Goal: Task Accomplishment & Management: Use online tool/utility

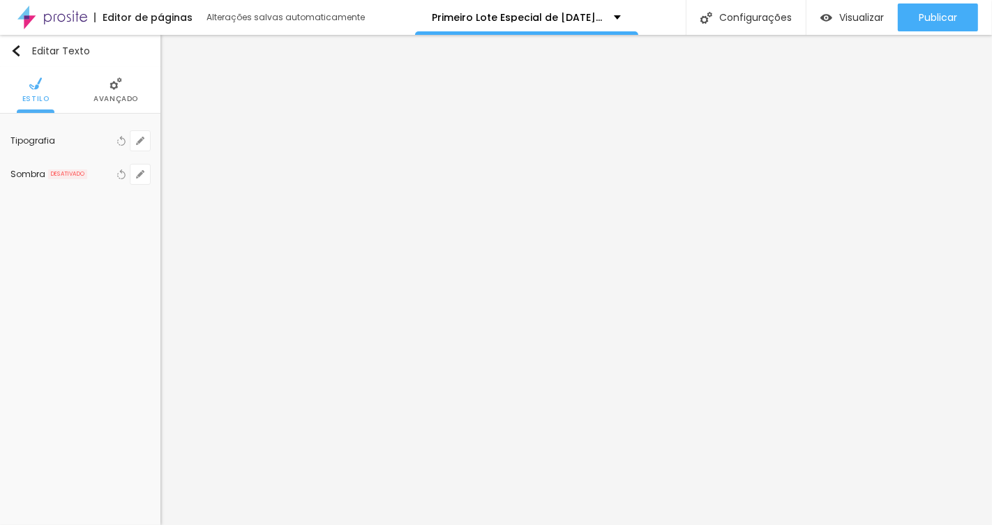
click at [920, 25] on div "Publicar" at bounding box center [938, 17] width 38 height 28
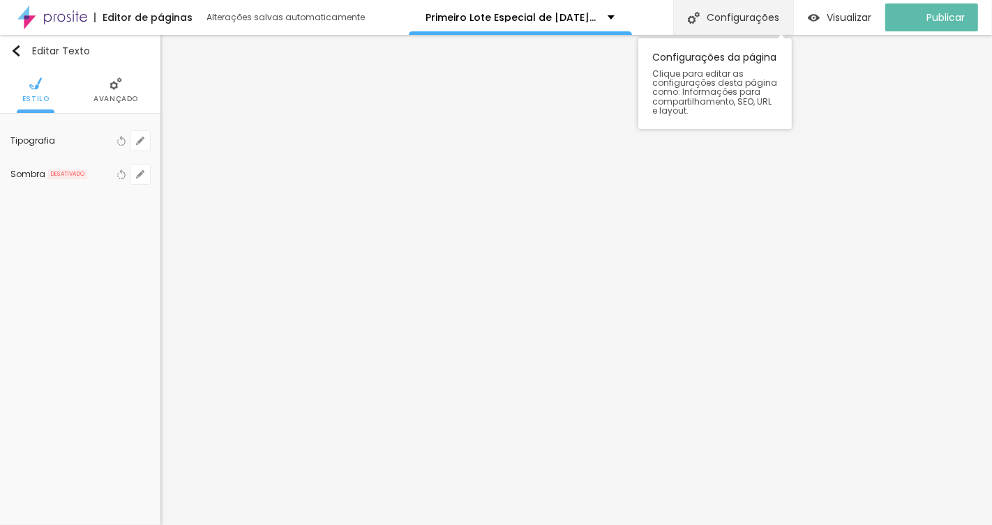
click at [739, 18] on div "Configurações" at bounding box center [733, 17] width 120 height 35
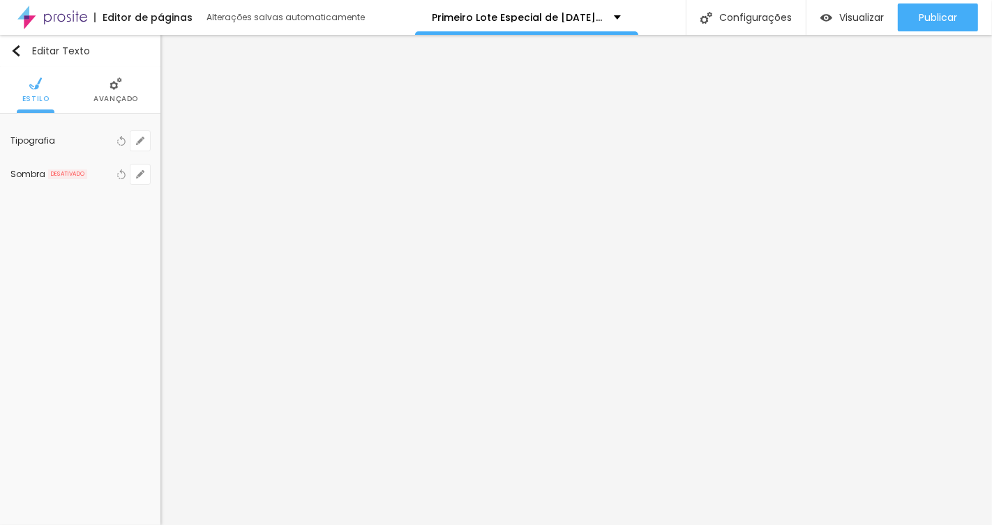
drag, startPoint x: 418, startPoint y: 371, endPoint x: 352, endPoint y: 366, distance: 66.5
type input "Primeiro Lote Especial de Natal 2025 | Veridiana Gabriel Fotografia"
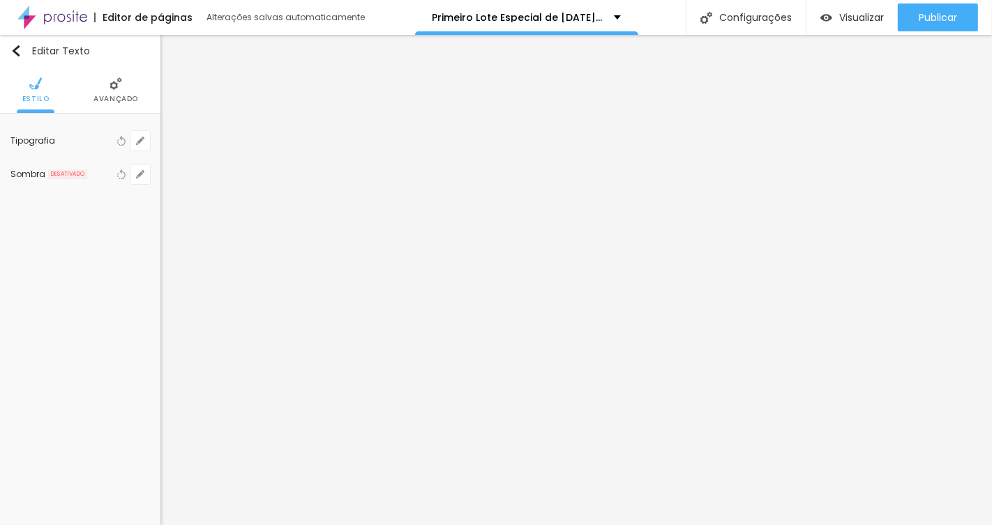
drag, startPoint x: 500, startPoint y: 439, endPoint x: 551, endPoint y: 440, distance: 50.9
type textarea "Está oficialmente aberta o Primeiro Lote do ensaio "Christmas Coffee", uma expe…"
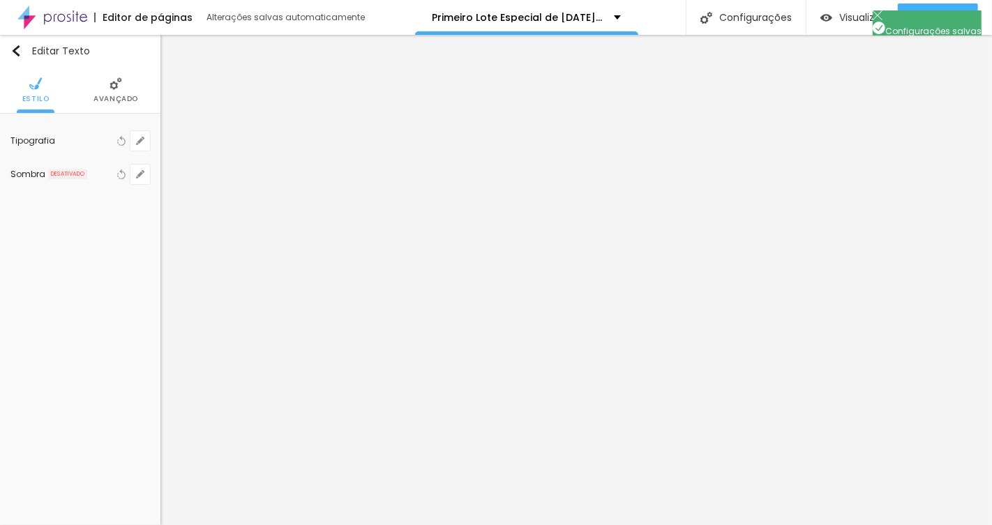
drag, startPoint x: 551, startPoint y: 290, endPoint x: 491, endPoint y: 289, distance: 60.0
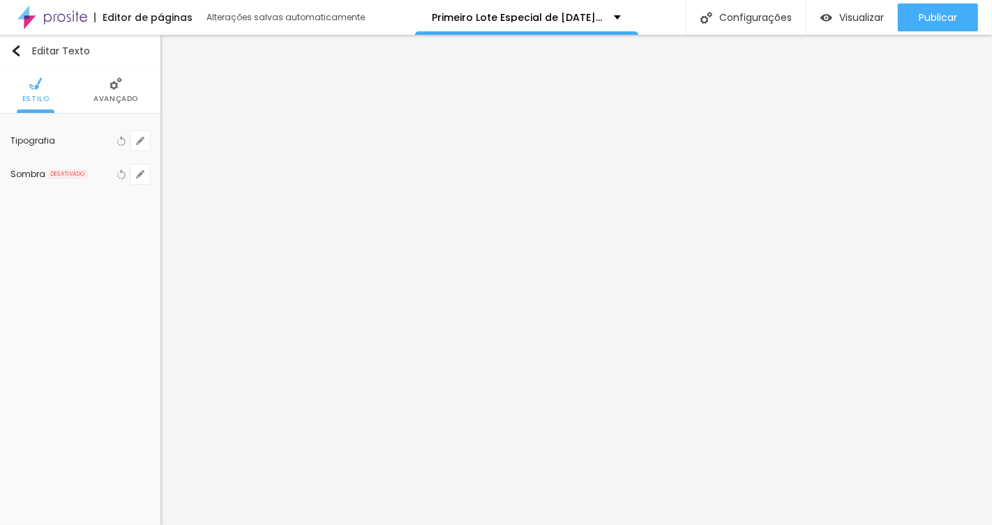
scroll to position [115, 0]
drag, startPoint x: 598, startPoint y: 315, endPoint x: 539, endPoint y: 313, distance: 58.7
type textarea "Está oficialmente aberto o primeiro lote do ensaio "Christmas Coffee", uma expe…"
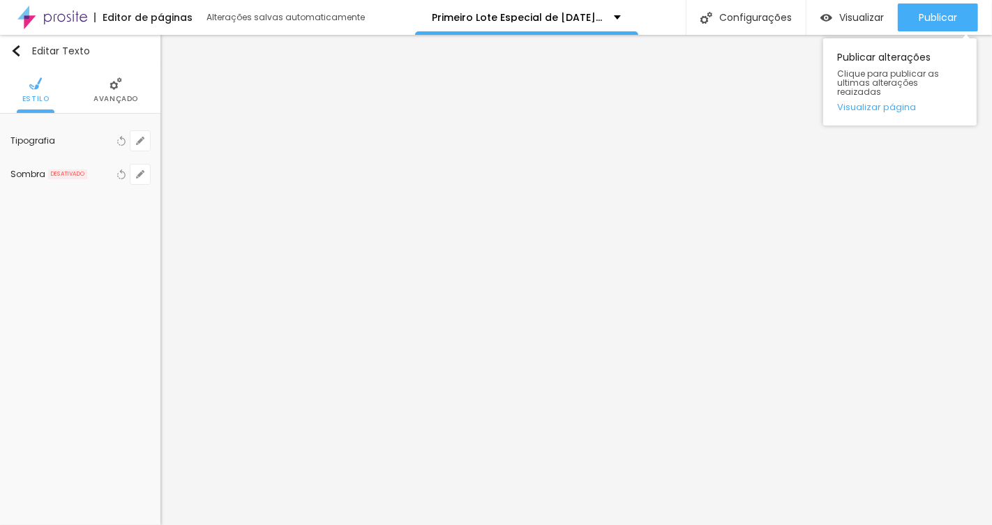
click at [969, 1] on div "Publicar Publicar alterações Clique para publicar as ultimas alterações reaizad…" at bounding box center [938, 17] width 80 height 35
click at [962, 7] on button "Publicar" at bounding box center [938, 17] width 80 height 28
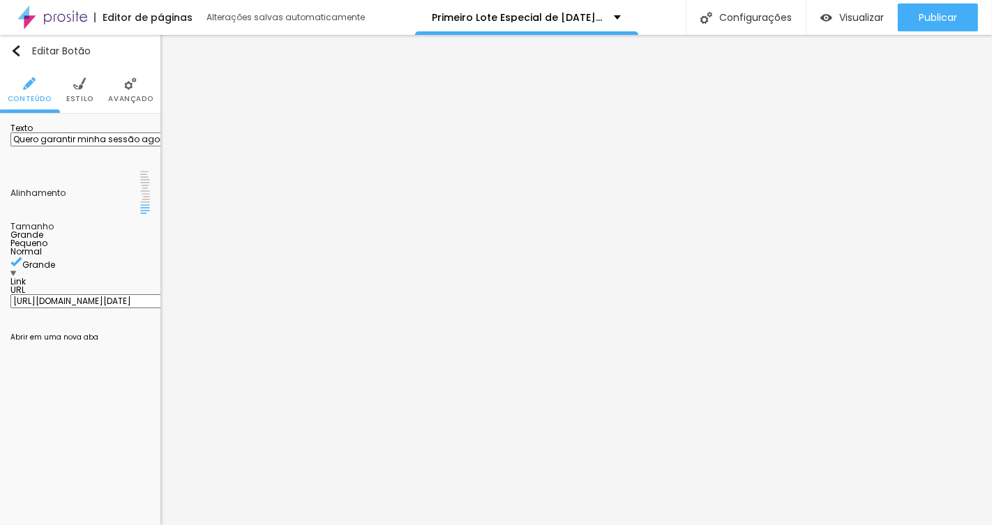
click at [91, 294] on input "https://www.veridianagabriel.com.br/inscricao-pre-venda-natal-2025-veridiana-ga…" at bounding box center [93, 301] width 167 height 14
paste input "primeirolote-especial-de"
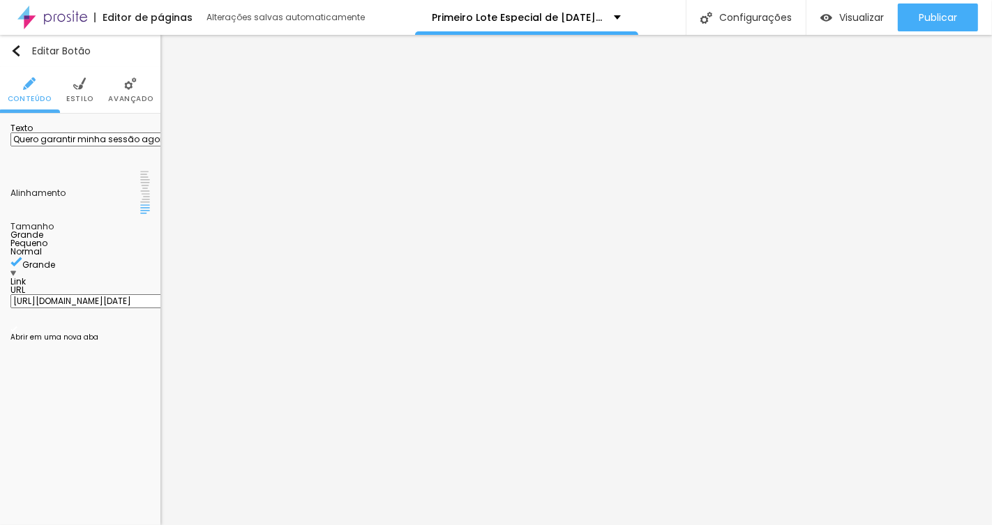
type input "[URL][DOMAIN_NAME][DATE]"
click at [154, 331] on div "Texto Quero garantir minha sessão agora! Alinhamento Tamanho Grande Pequeno Nor…" at bounding box center [80, 236] width 160 height 245
click at [99, 294] on input "[URL][DOMAIN_NAME][DATE]" at bounding box center [93, 301] width 167 height 14
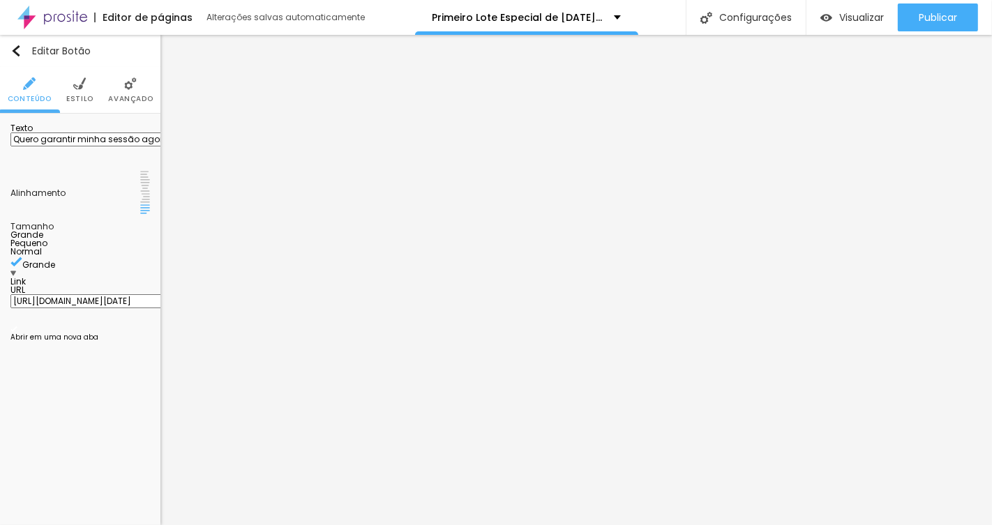
click at [99, 294] on input "[URL][DOMAIN_NAME][DATE]" at bounding box center [93, 301] width 167 height 14
click at [96, 302] on div "URL https://www.veridianagabriel.com.br/primeirolote-especial-de-natal-2025-ver…" at bounding box center [80, 303] width 140 height 34
click at [97, 294] on input "[URL][DOMAIN_NAME][DATE]" at bounding box center [93, 301] width 167 height 14
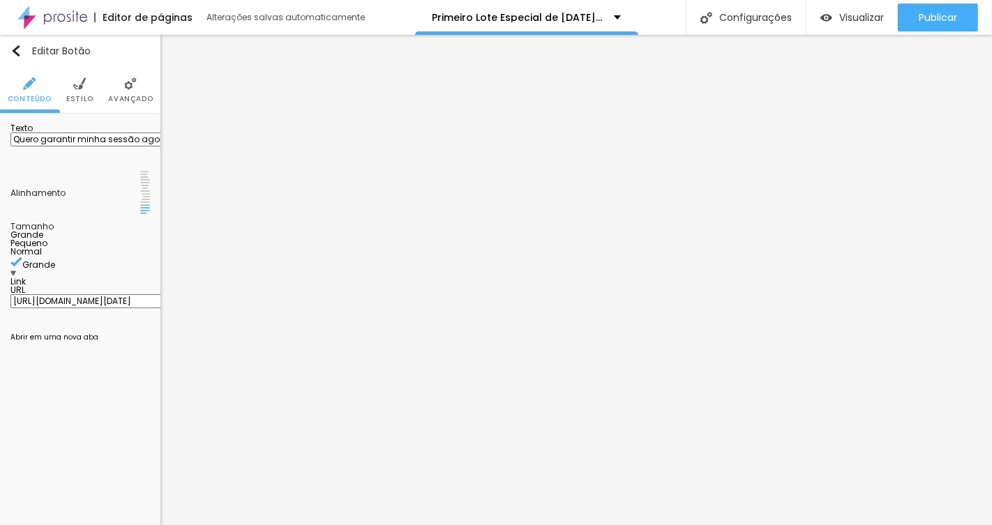
click at [89, 294] on input "[URL][DOMAIN_NAME][DATE]" at bounding box center [93, 301] width 167 height 14
click at [84, 294] on input "[URL][DOMAIN_NAME][DATE]" at bounding box center [93, 301] width 167 height 14
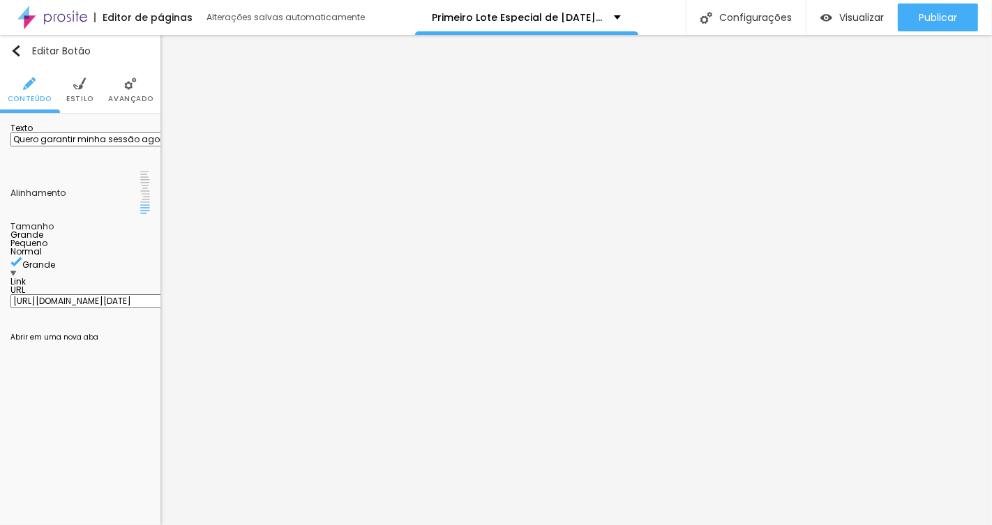
click at [84, 294] on input "[URL][DOMAIN_NAME][DATE]" at bounding box center [93, 301] width 167 height 14
click at [123, 294] on input "[URL][DOMAIN_NAME][DATE]" at bounding box center [93, 301] width 167 height 14
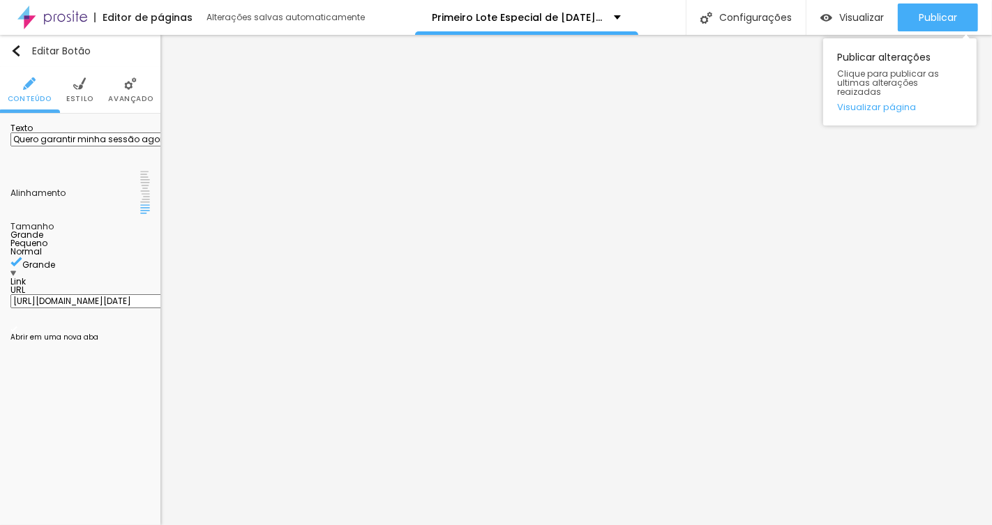
click at [934, 31] on div "Publicar alterações Clique para publicar as ultimas alterações reaizadas Visual…" at bounding box center [900, 78] width 154 height 94
click at [937, 14] on span "Publicar" at bounding box center [938, 17] width 38 height 11
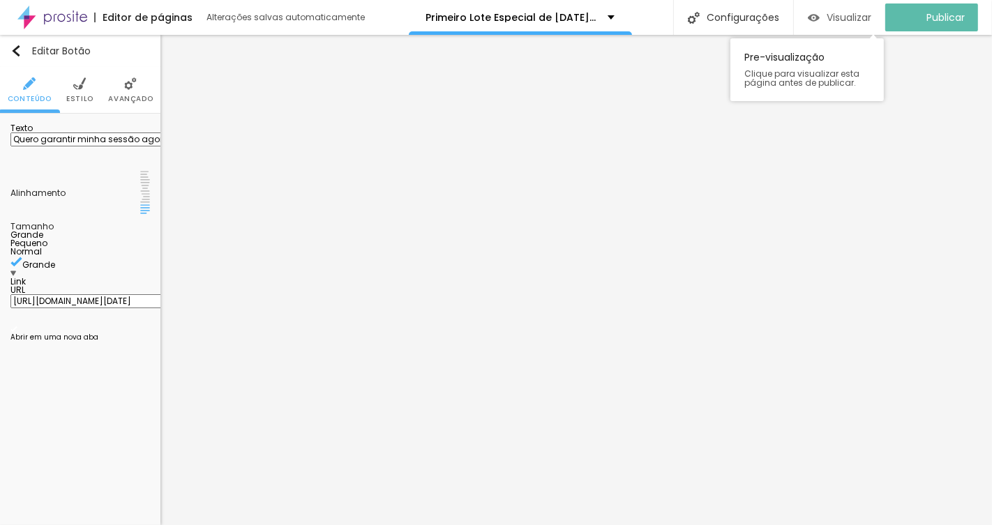
click at [862, 14] on span "Visualizar" at bounding box center [849, 17] width 45 height 11
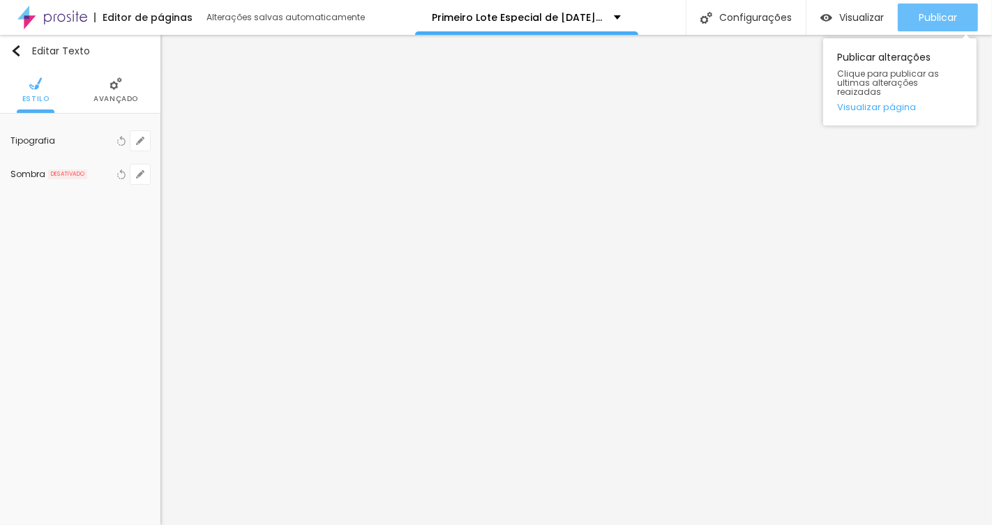
click at [929, 15] on span "Publicar" at bounding box center [938, 17] width 38 height 11
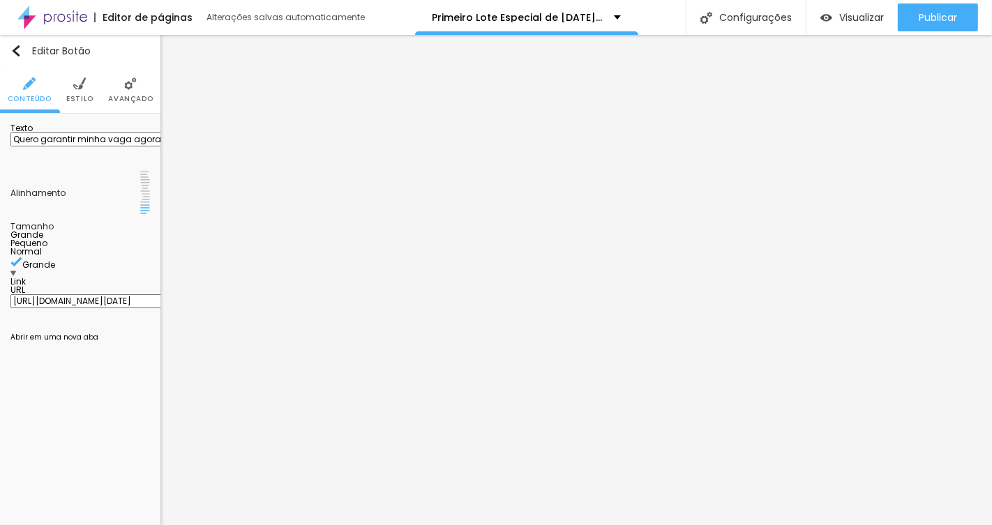
click at [113, 294] on input "https://www.veridianagabriel.com.br/inscricao-pre-venda-natal-2025-veridiana-ga…" at bounding box center [93, 301] width 167 height 14
drag, startPoint x: 95, startPoint y: 290, endPoint x: 42, endPoint y: 291, distance: 53.1
click at [42, 294] on input "https://www.veridianagabriel.com.br/inscricao-pre-venda-natal-2025-veridiana-ga…" at bounding box center [93, 301] width 167 height 14
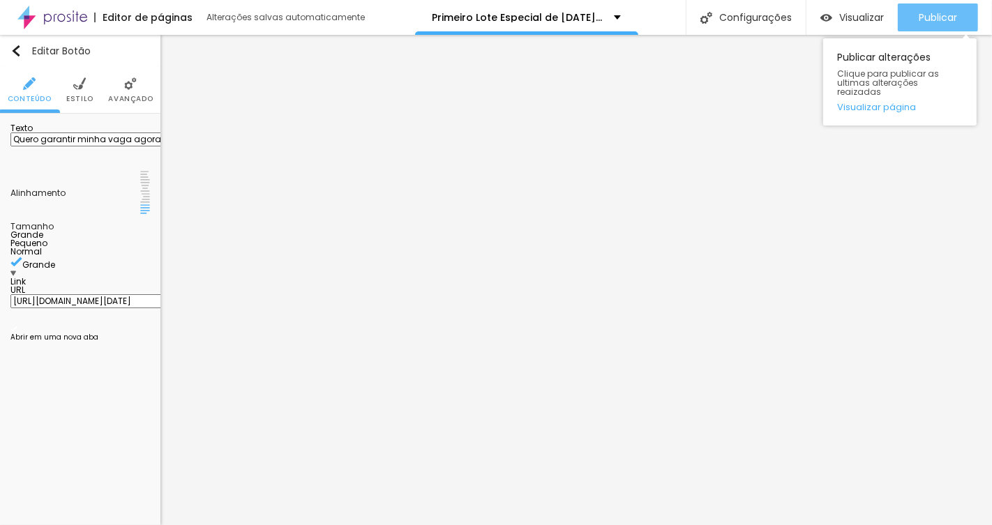
click at [924, 22] on span "Publicar" at bounding box center [938, 17] width 38 height 11
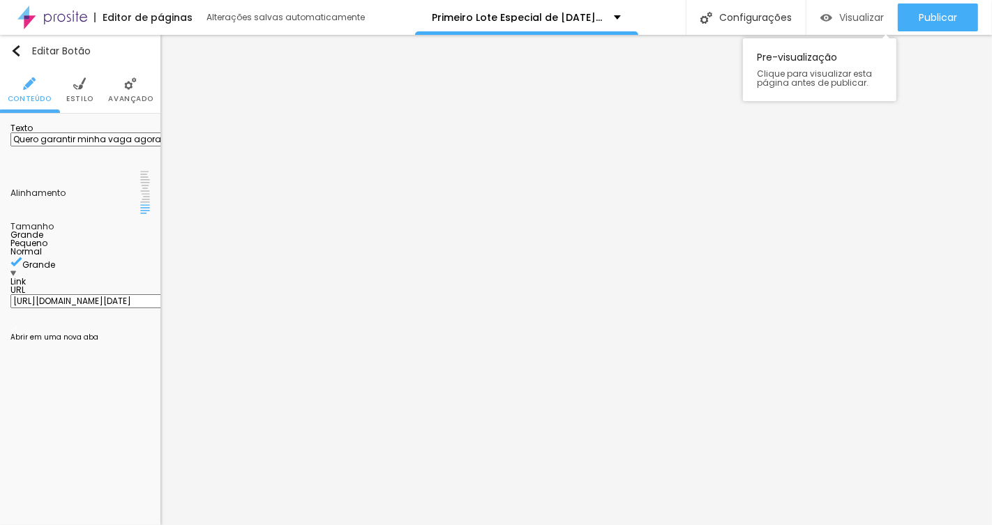
click at [860, 22] on span "Visualizar" at bounding box center [861, 17] width 45 height 11
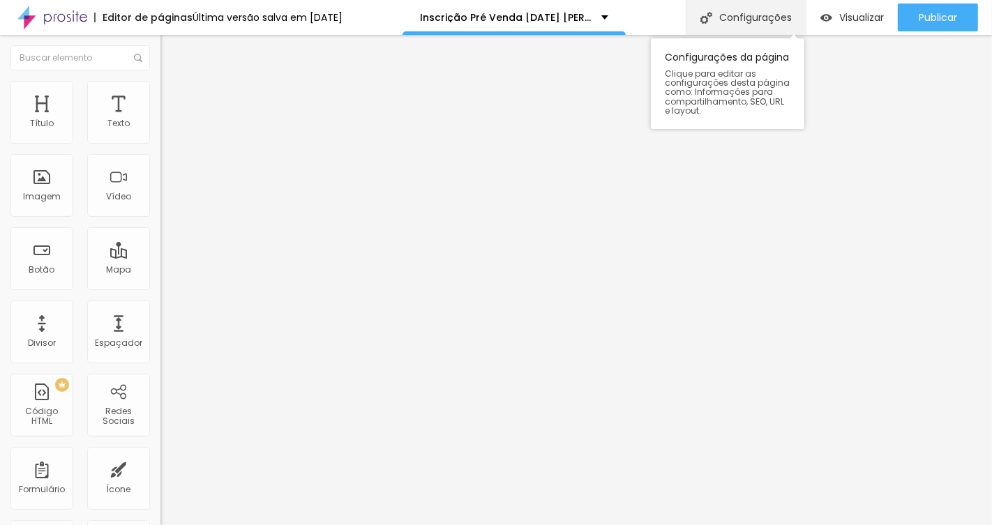
click at [729, 22] on div "Configurações" at bounding box center [746, 17] width 120 height 35
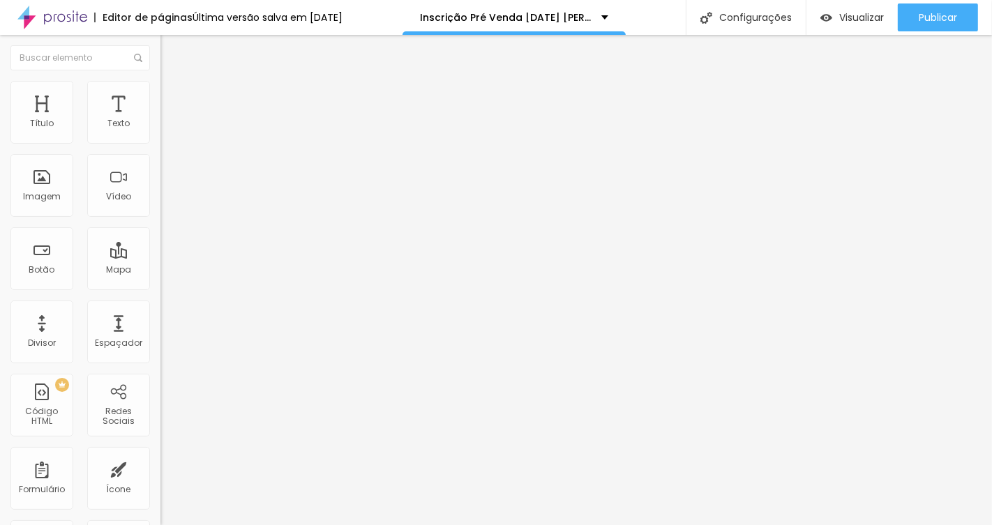
drag, startPoint x: 465, startPoint y: 138, endPoint x: 426, endPoint y: 136, distance: 39.8
type input "Inscrição Primeiro Lote Natal 2025 Veridiana Gabriel"
drag, startPoint x: 476, startPoint y: 208, endPoint x: 424, endPoint y: 208, distance: 51.6
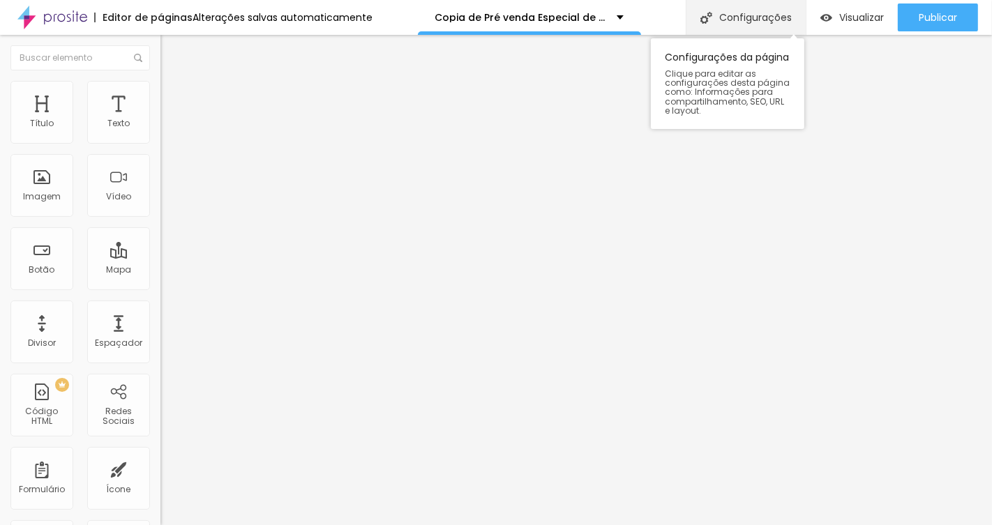
click at [740, 23] on div "Configurações" at bounding box center [746, 17] width 120 height 35
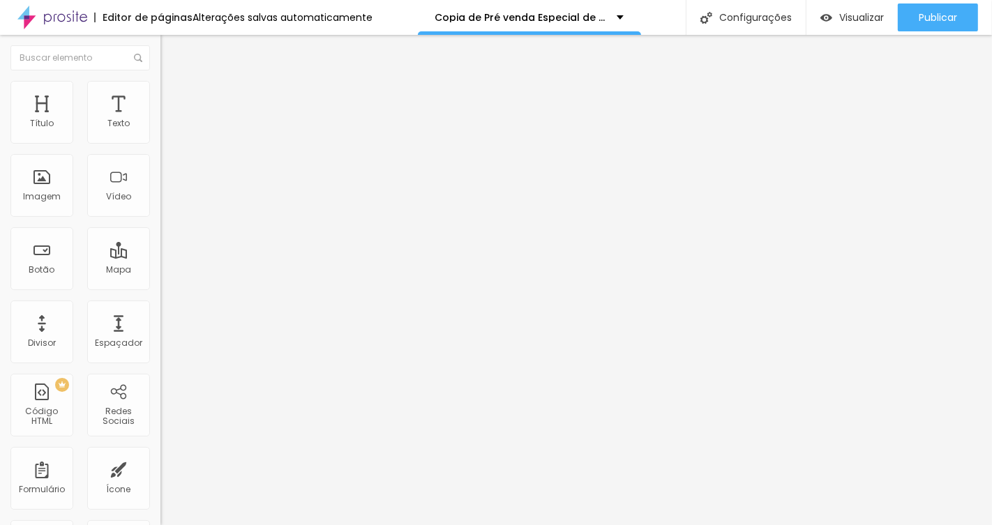
drag, startPoint x: 465, startPoint y: 144, endPoint x: 358, endPoint y: 144, distance: 107.5
type input "Primeiro Lote Especial de [DATE] Veridiana [PERSON_NAME]"
drag, startPoint x: 477, startPoint y: 204, endPoint x: 373, endPoint y: 207, distance: 104.7
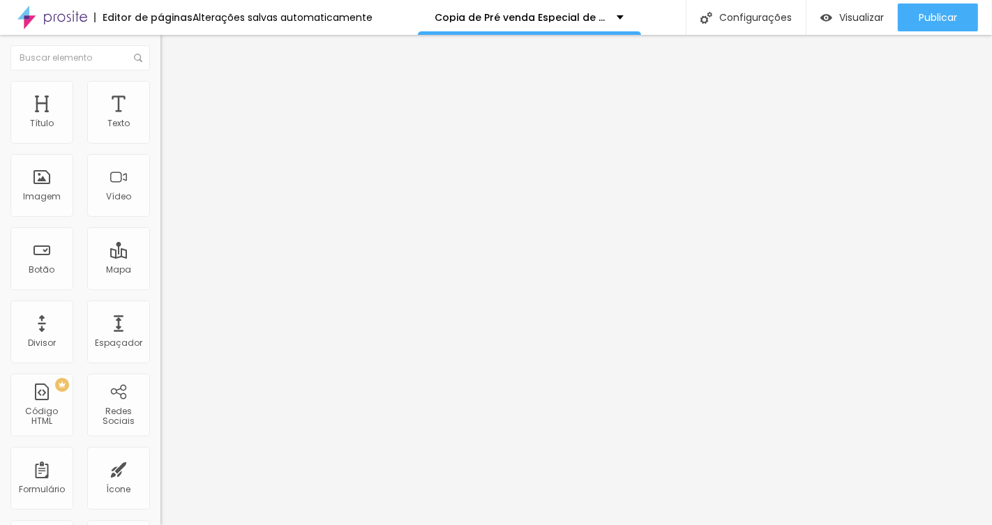
type input "/primeirolote-especial-de-[DATE]-2025-[PERSON_NAME]"
copy p "[URL][DOMAIN_NAME][DATE]"
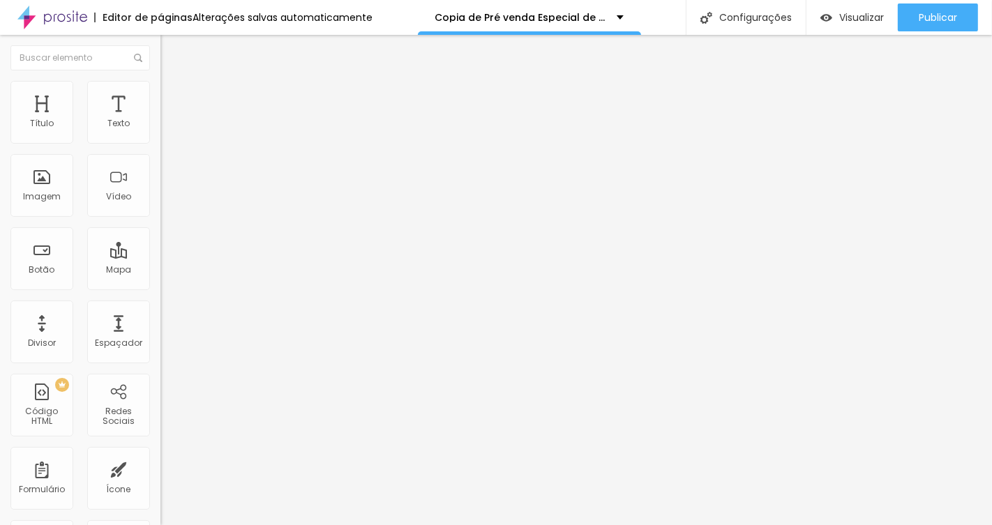
click at [160, 141] on img at bounding box center [164, 145] width 8 height 8
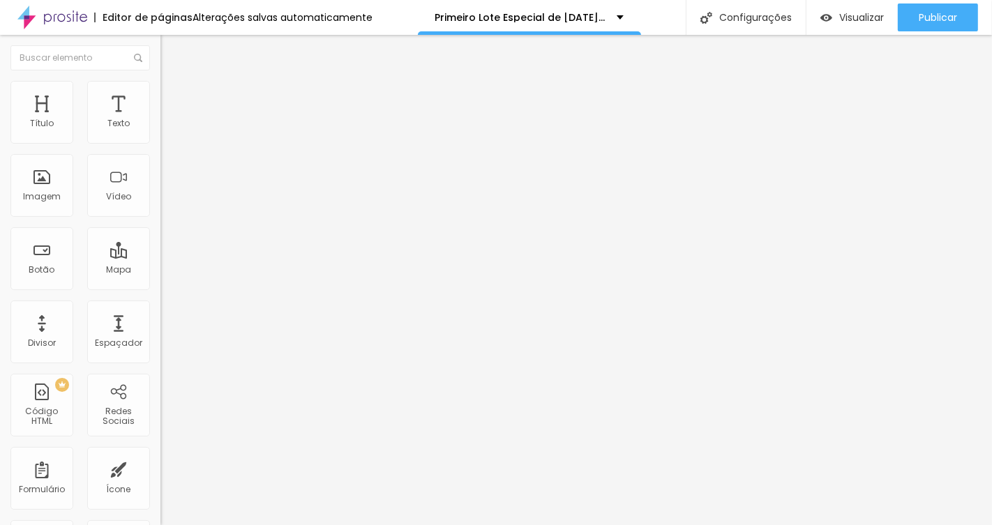
scroll to position [0, 364]
drag, startPoint x: 384, startPoint y: 172, endPoint x: 576, endPoint y: 177, distance: 192.0
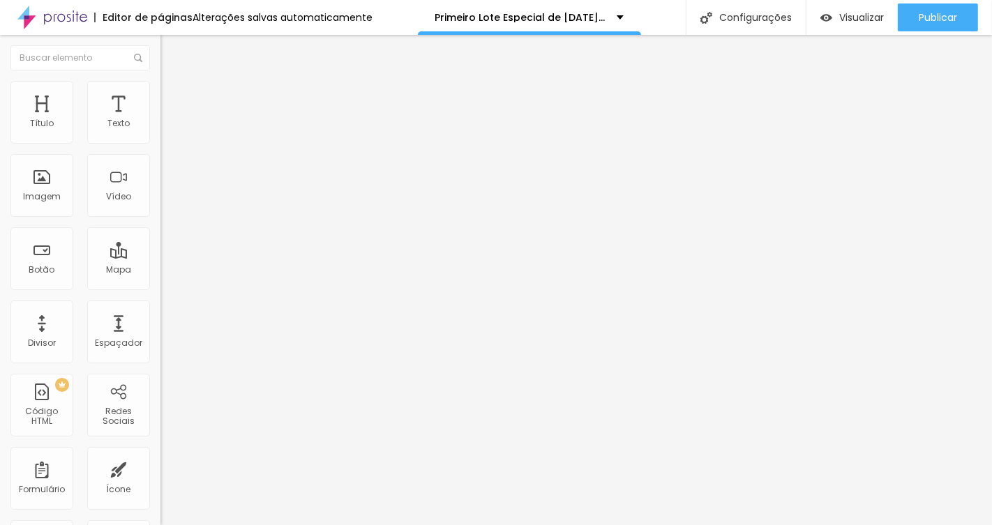
type input "Bronze - 20 fotos tratadas (alta resolução - entrega via link) Investimento R$1…"
type input "Prata - 30 fotos tratadas (alta resolução - entrega via link) Investimento R$11…"
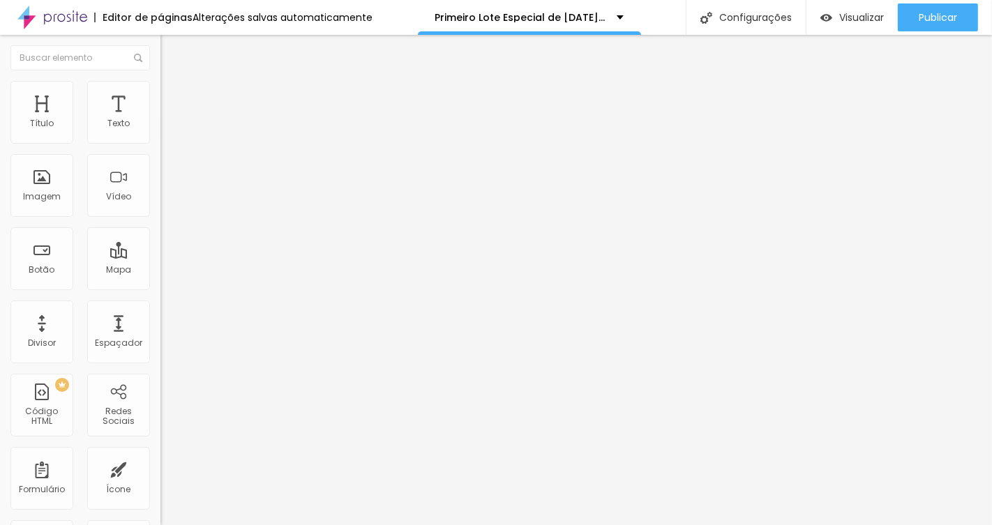
drag, startPoint x: 404, startPoint y: 232, endPoint x: 539, endPoint y: 233, distance: 134.7
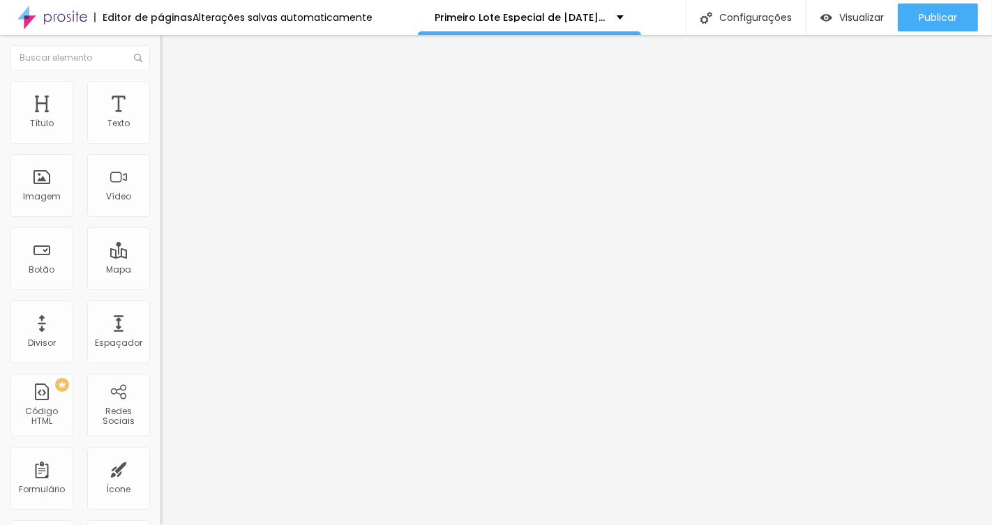
scroll to position [0, 265]
type input "Ouro - 40 Fotos tratadas (alta resolução - entrega via link) Investimento R$129…"
drag, startPoint x: 394, startPoint y: 262, endPoint x: 516, endPoint y: 262, distance: 121.4
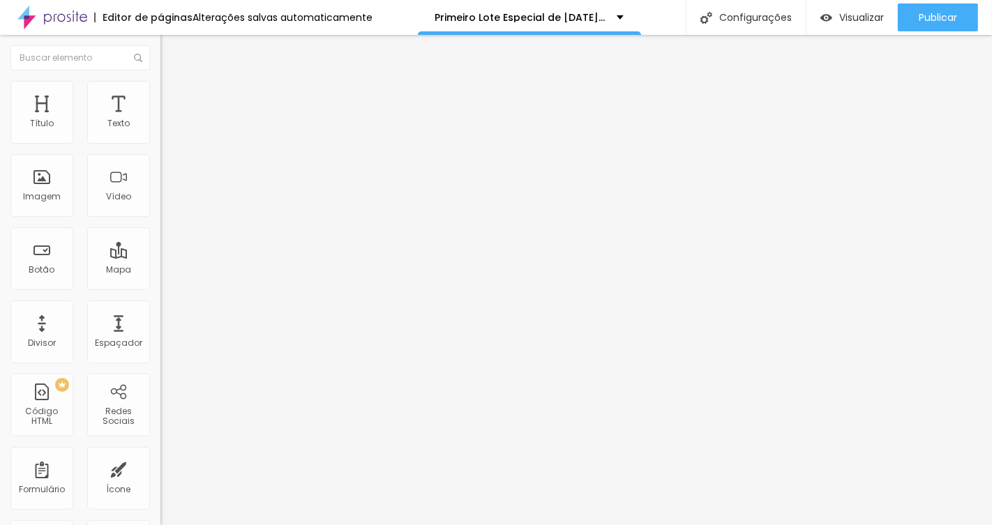
type input "Ouro Plus - 40 Fotos tratadas (alta resolução - entrega via link) + Filme - Inv…"
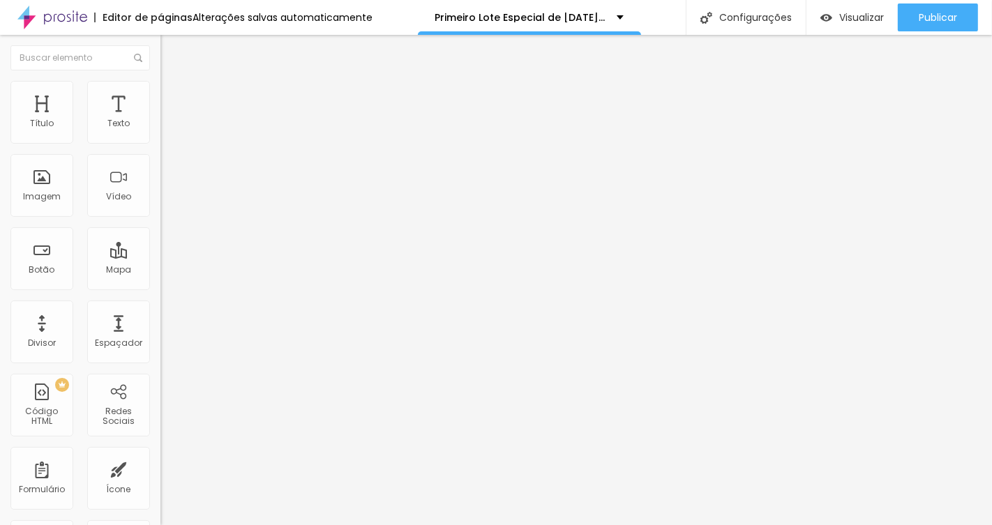
scroll to position [0, 0]
drag, startPoint x: 431, startPoint y: 289, endPoint x: 495, endPoint y: 289, distance: 64.9
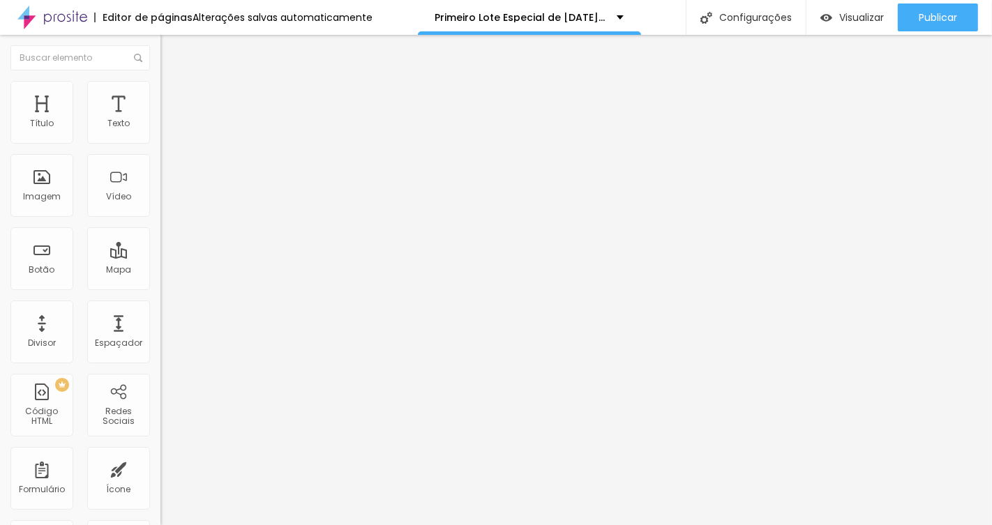
type input "Diamante - 50 Fotos tratadas + Álbum panorâmico 20x20 com 20 páginas Investimen…"
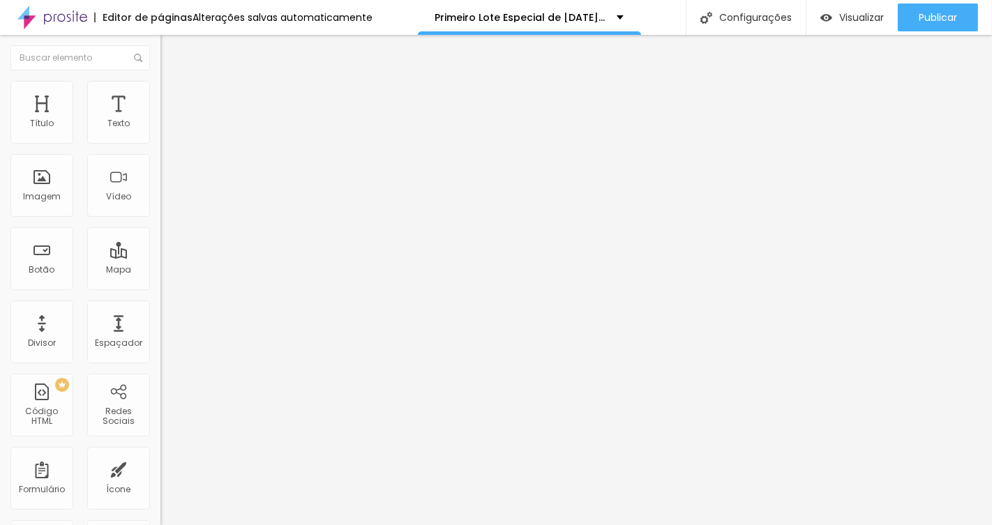
drag, startPoint x: 439, startPoint y: 322, endPoint x: 512, endPoint y: 324, distance: 73.3
type input "Platina - 80 Fotos tratadas (alta resolução - entrega via link) Investimento R$…"
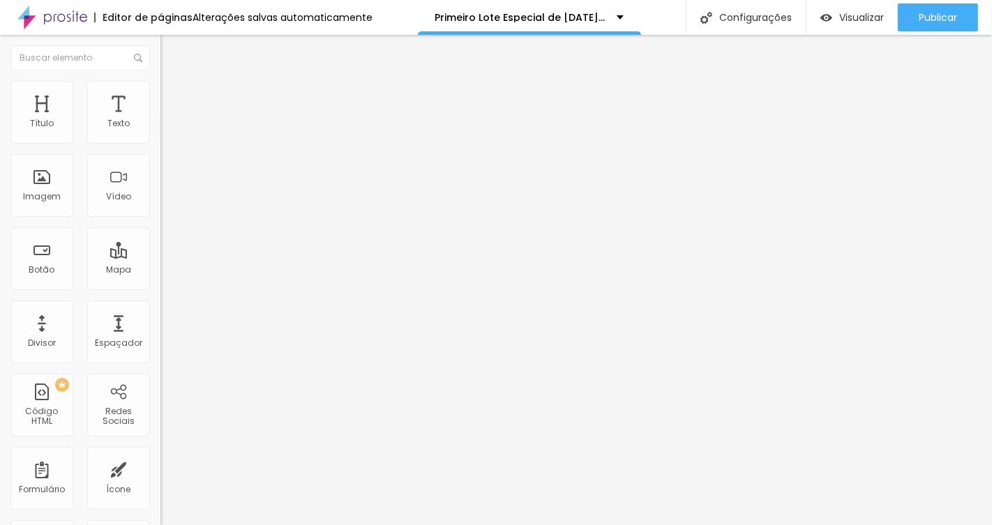
drag, startPoint x: 450, startPoint y: 353, endPoint x: 511, endPoint y: 353, distance: 61.4
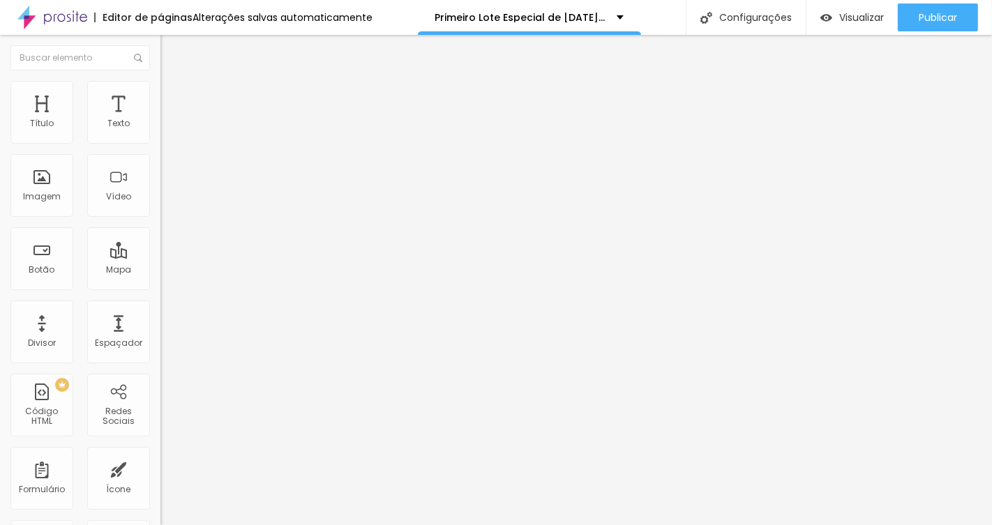
scroll to position [0, 216]
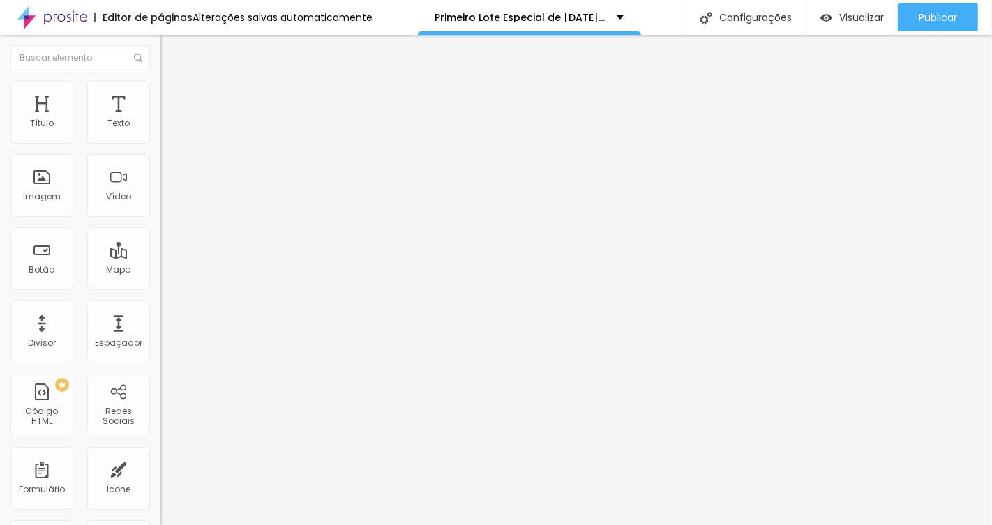
type input "Platina Plus - 80 Fotos tratadas (alta resolução - entrega via link) +Filme - I…"
click at [867, 20] on span "Visualizar" at bounding box center [861, 17] width 45 height 11
